Goal: Information Seeking & Learning: Learn about a topic

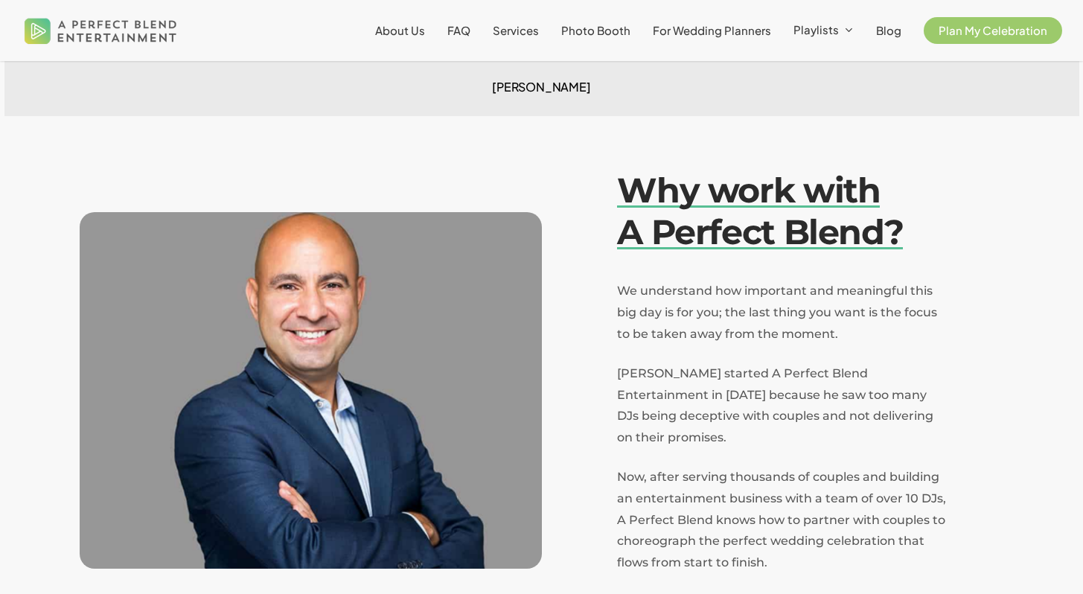
scroll to position [2736, 0]
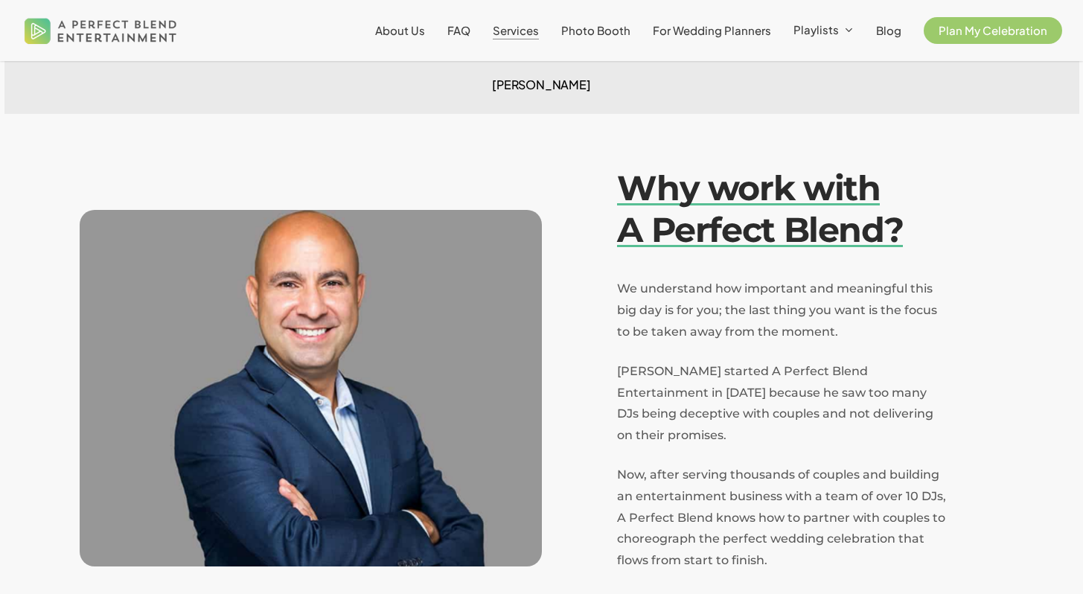
click at [539, 29] on span "Services" at bounding box center [516, 30] width 46 height 14
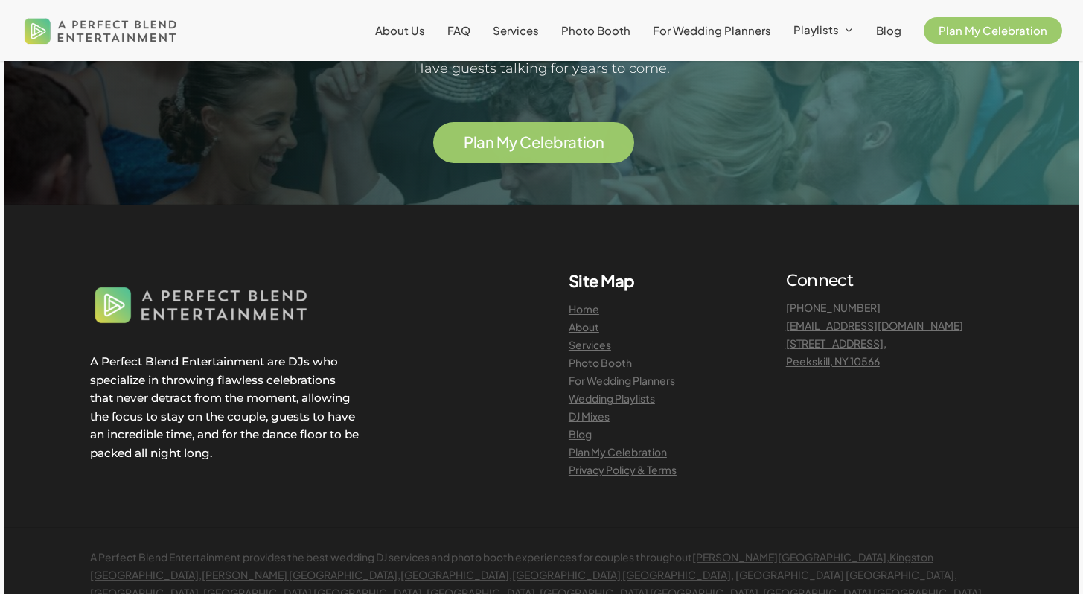
scroll to position [3250, 0]
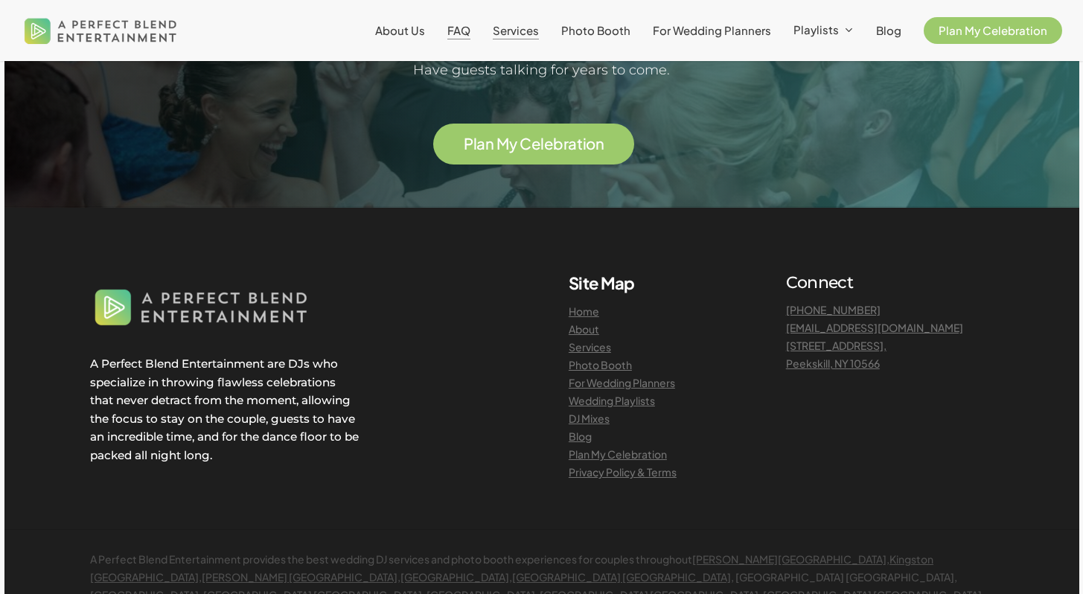
click at [471, 31] on span "FAQ" at bounding box center [458, 30] width 23 height 14
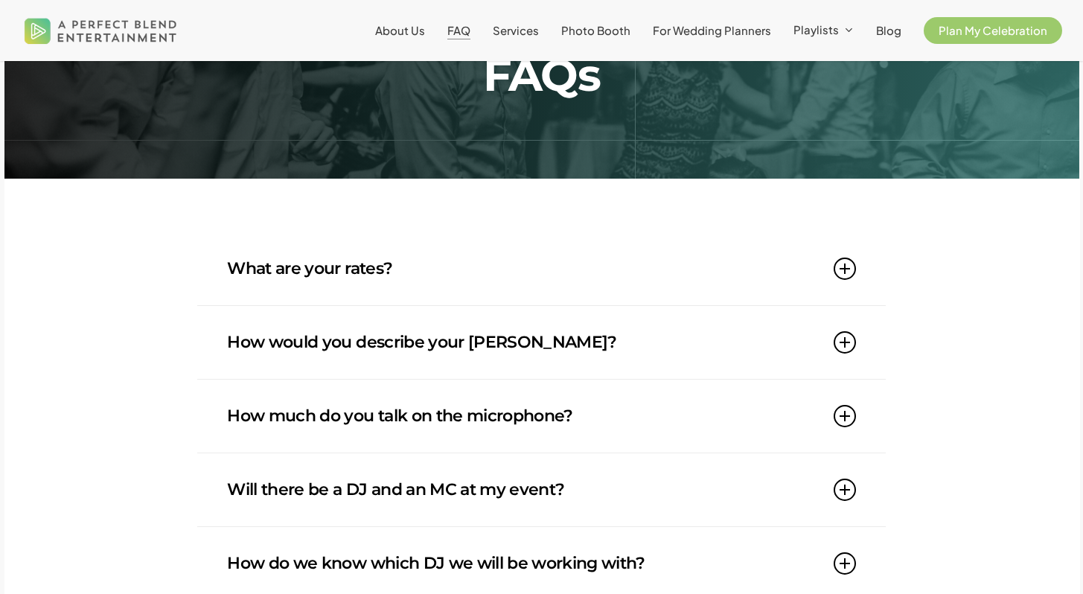
scroll to position [178, 0]
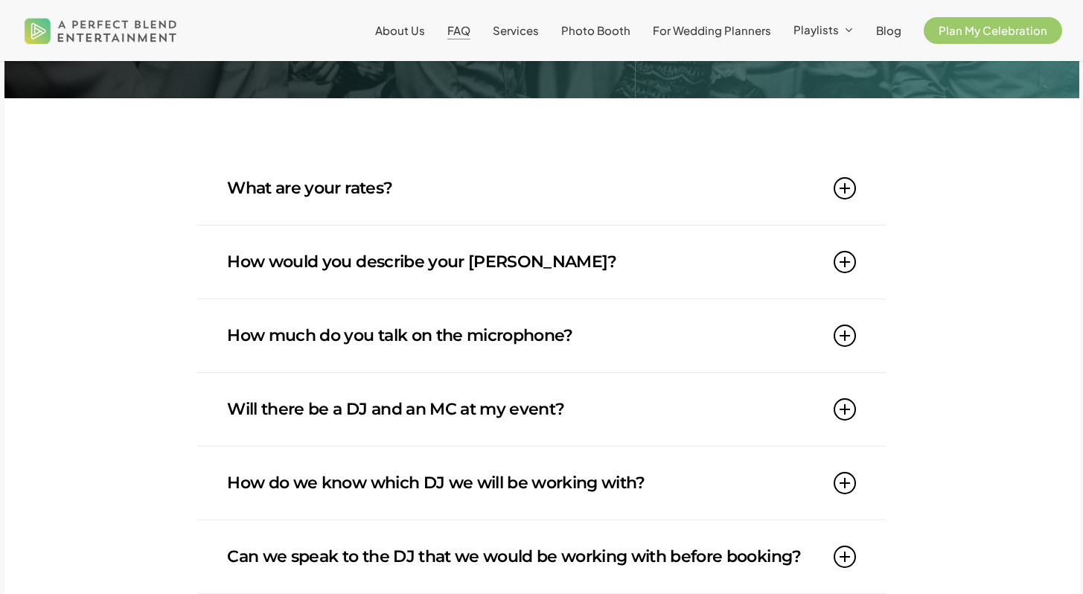
click at [835, 184] on link "What are your rates?" at bounding box center [541, 188] width 628 height 73
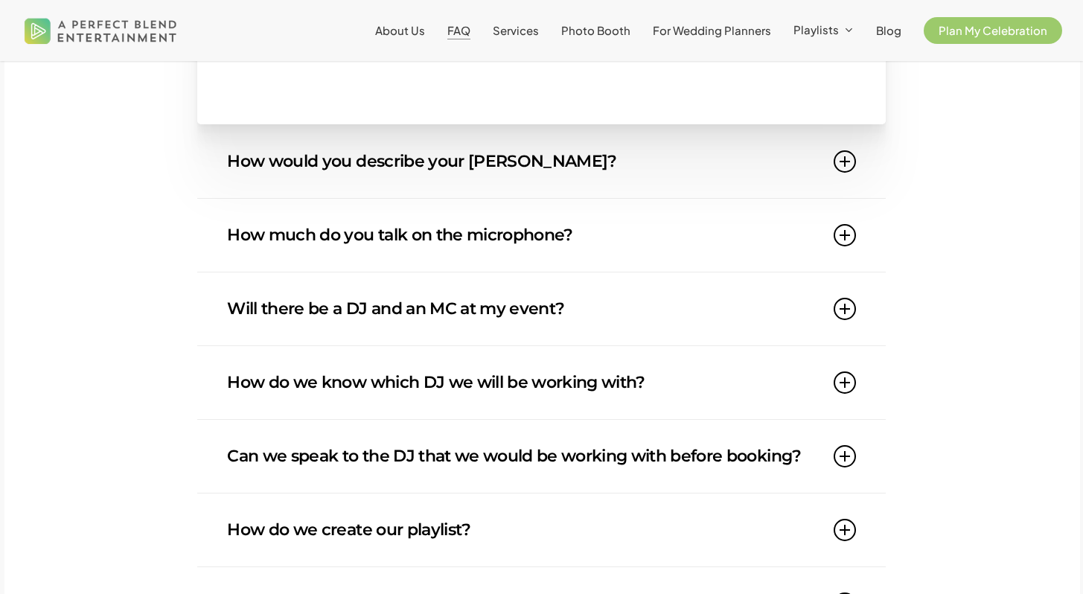
scroll to position [380, 0]
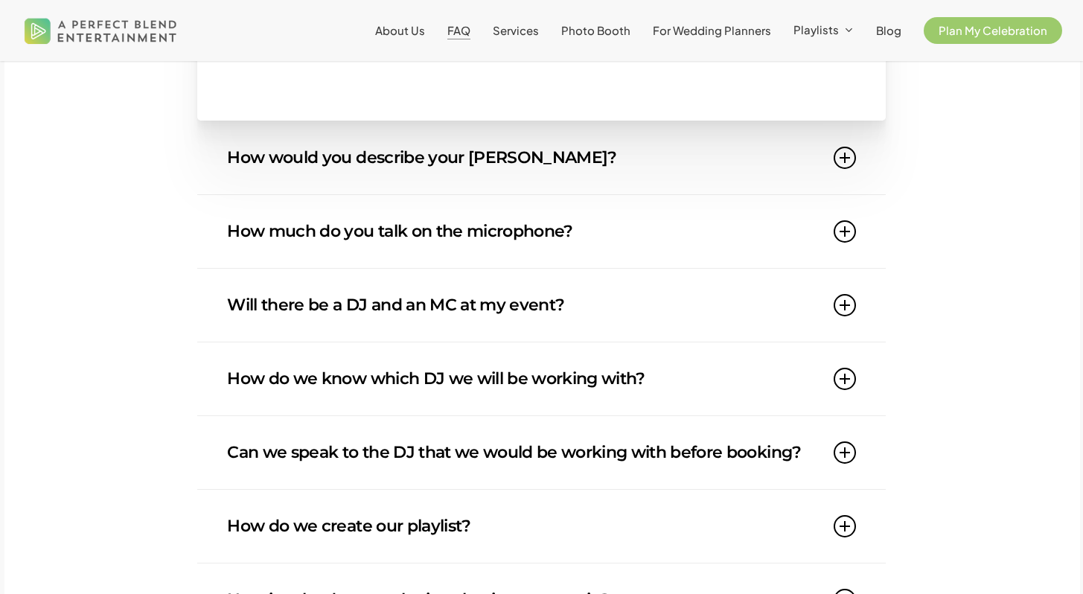
click at [844, 160] on icon at bounding box center [845, 158] width 22 height 22
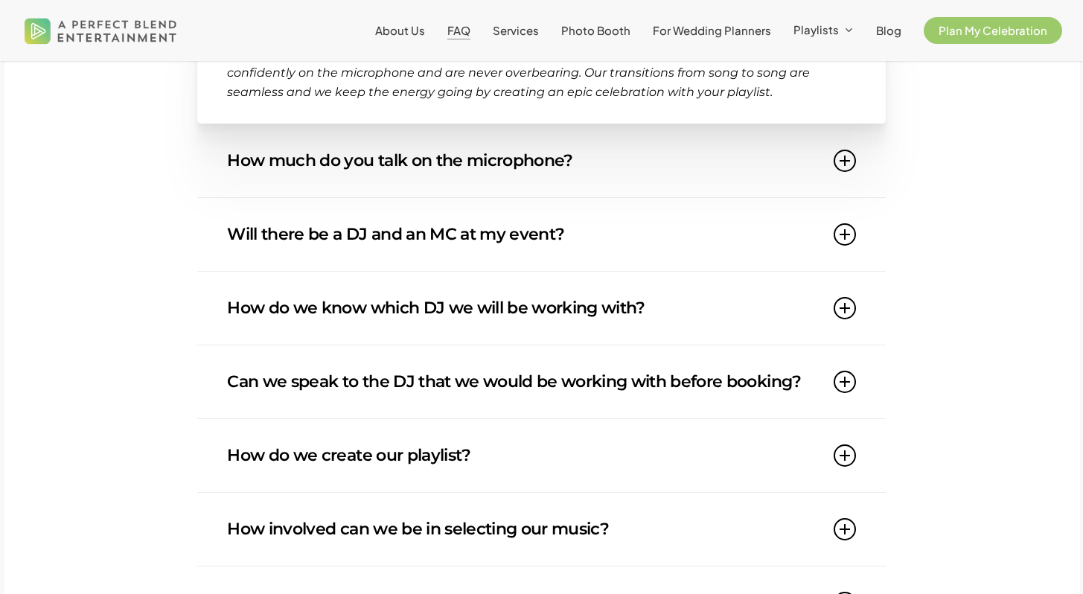
scroll to position [446, 0]
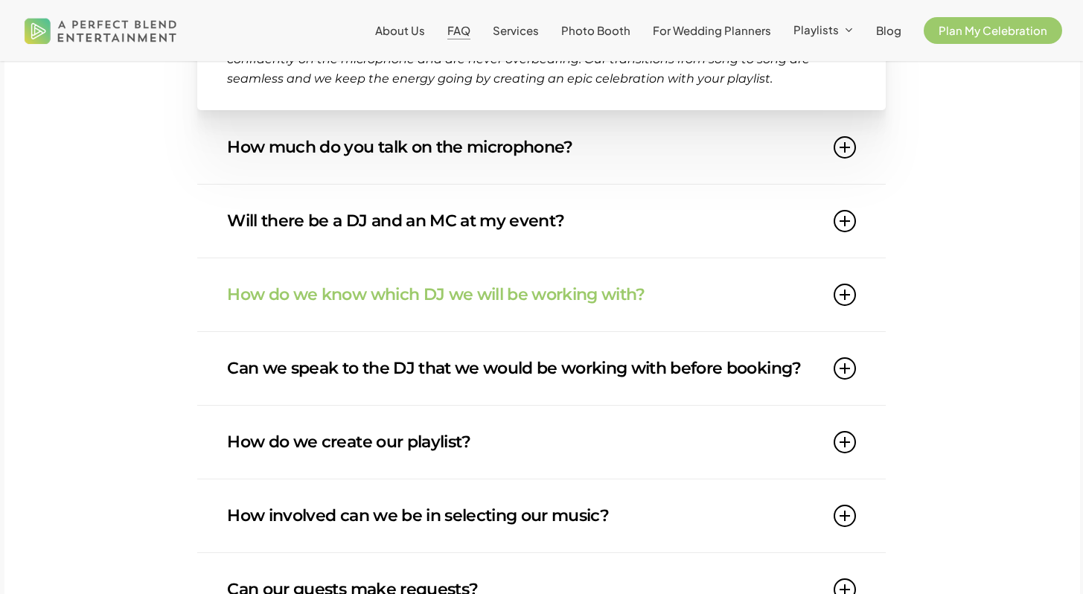
click at [859, 290] on div "How do we know which DJ we will be working with? A personalized approach is key…" at bounding box center [541, 295] width 688 height 74
click at [845, 298] on icon at bounding box center [845, 295] width 22 height 22
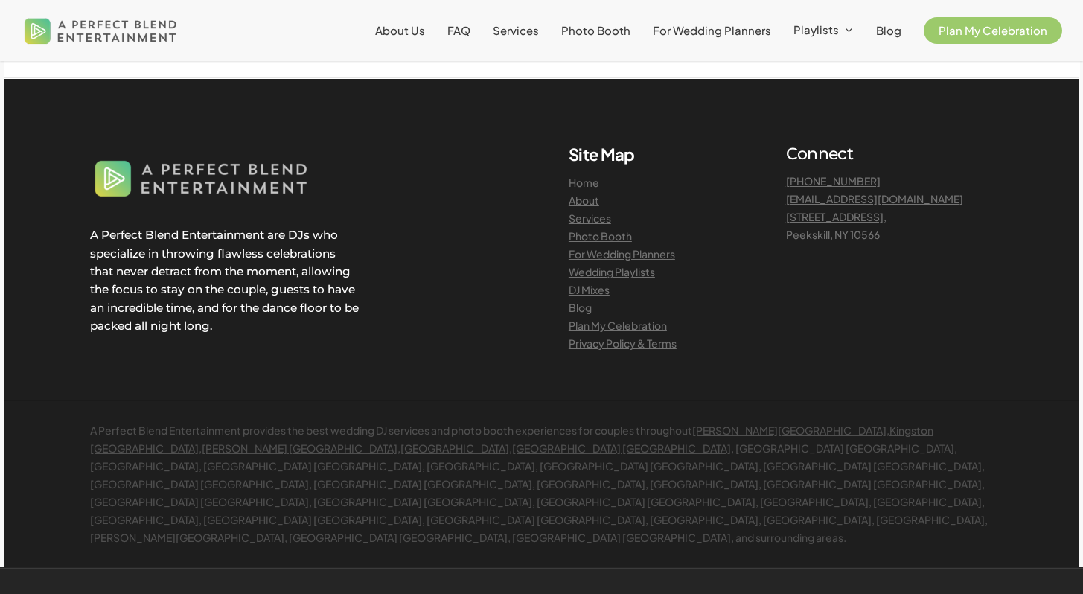
scroll to position [1929, 0]
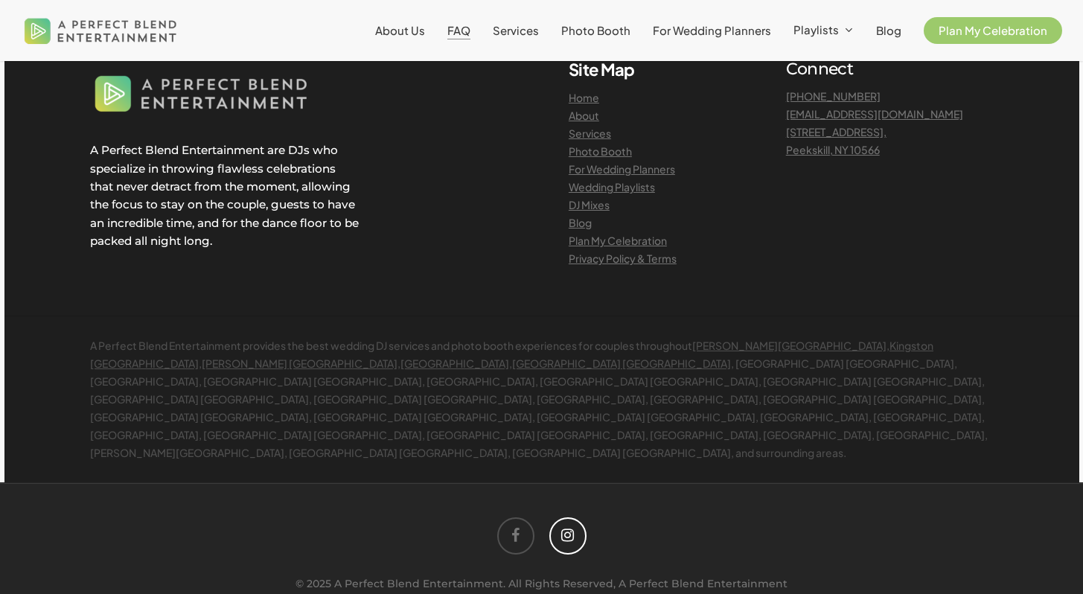
click at [568, 517] on icon at bounding box center [567, 535] width 37 height 37
